Goal: Task Accomplishment & Management: Use online tool/utility

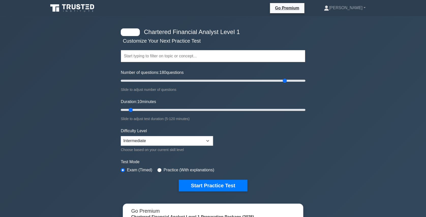
drag, startPoint x: 127, startPoint y: 81, endPoint x: 287, endPoint y: 74, distance: 160.1
type input "180"
click at [287, 78] on input "Number of questions: 180 questions" at bounding box center [213, 81] width 185 height 6
click at [241, 58] on input "text" at bounding box center [213, 56] width 185 height 12
drag, startPoint x: 131, startPoint y: 109, endPoint x: 315, endPoint y: 117, distance: 184.3
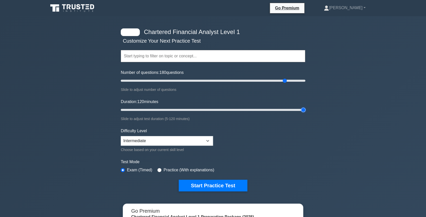
type input "120"
click at [305, 113] on input "Duration: 120 minutes" at bounding box center [213, 110] width 185 height 6
drag, startPoint x: 285, startPoint y: 82, endPoint x: 200, endPoint y: 81, distance: 84.4
type input "90"
click at [200, 81] on input "Number of questions: 90 questions" at bounding box center [213, 81] width 185 height 6
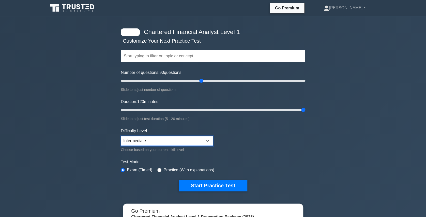
click at [200, 140] on select "Beginner Intermediate Expert" at bounding box center [167, 141] width 92 height 10
select select "expert"
click at [121, 136] on select "Beginner Intermediate Expert" at bounding box center [167, 141] width 92 height 10
click at [340, 103] on div "Chartered Financial Analyst Level 1 Customize Your Next Practice Test Topics Qu…" at bounding box center [213, 161] width 426 height 290
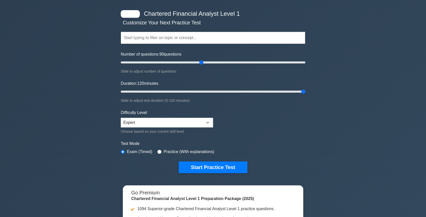
scroll to position [13, 0]
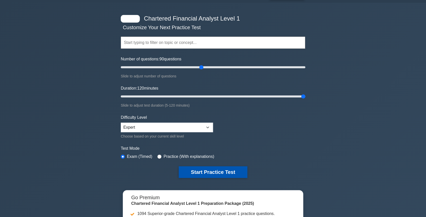
click at [238, 173] on button "Start Practice Test" at bounding box center [213, 173] width 69 height 12
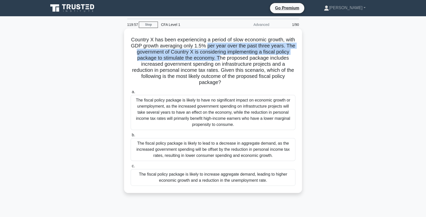
drag, startPoint x: 225, startPoint y: 47, endPoint x: 250, endPoint y: 67, distance: 32.0
click at [250, 67] on h5 "Country X has been experiencing a period of slow economic growth, with GDP grow…" at bounding box center [213, 61] width 166 height 49
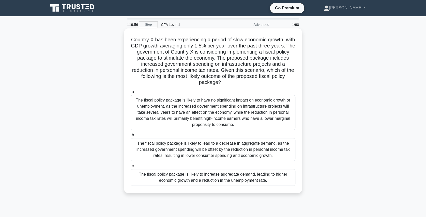
drag, startPoint x: 250, startPoint y: 67, endPoint x: 279, endPoint y: 85, distance: 33.4
click at [279, 85] on h5 "Country X has been experiencing a period of slow economic growth, with GDP grow…" at bounding box center [213, 61] width 166 height 49
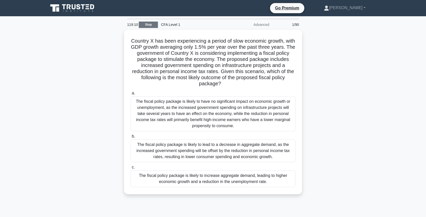
click at [155, 25] on link "Stop" at bounding box center [148, 25] width 19 height 6
